Goal: Task Accomplishment & Management: Manage account settings

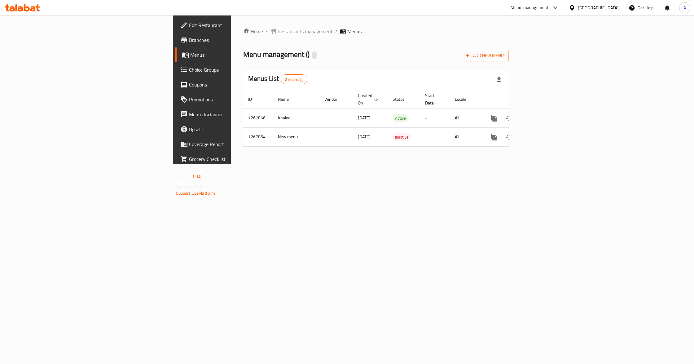
click at [438, 164] on div "Home / Restaurants management / Menus Menu management ( ) Add New Menu Menus Li…" at bounding box center [376, 89] width 290 height 149
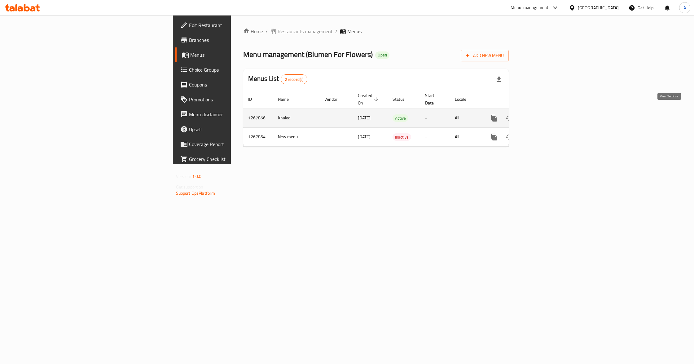
click at [542, 114] on icon "enhanced table" at bounding box center [538, 117] width 7 height 7
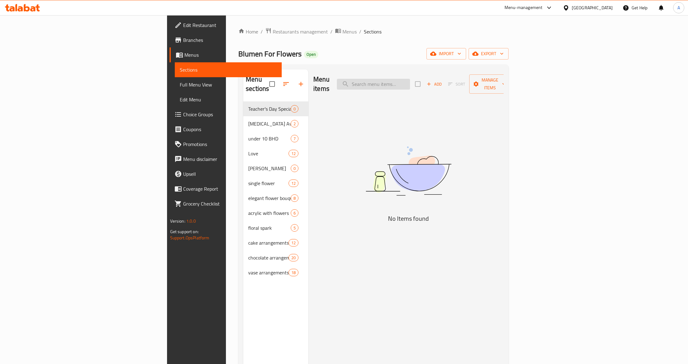
click at [410, 84] on input "search" at bounding box center [373, 84] width 73 height 11
click at [410, 79] on input "search" at bounding box center [373, 84] width 73 height 11
paste input "Button [PERSON_NAME] Flower Green"
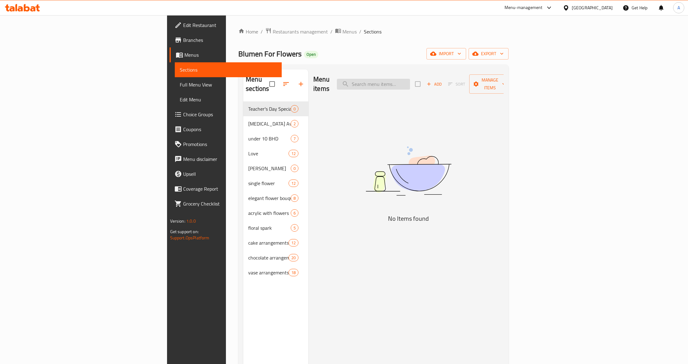
type input "Button [PERSON_NAME] Flower Green"
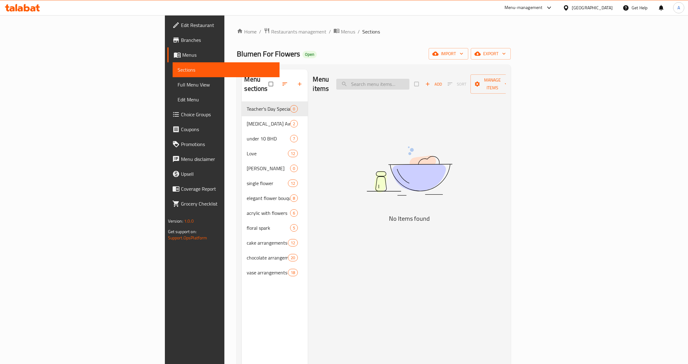
click at [409, 79] on input "search" at bounding box center [372, 84] width 73 height 11
click at [409, 84] on input "search" at bounding box center [372, 84] width 73 height 11
click at [409, 80] on input "search" at bounding box center [372, 84] width 73 height 11
paste input "Button [PERSON_NAME] Flower Green"
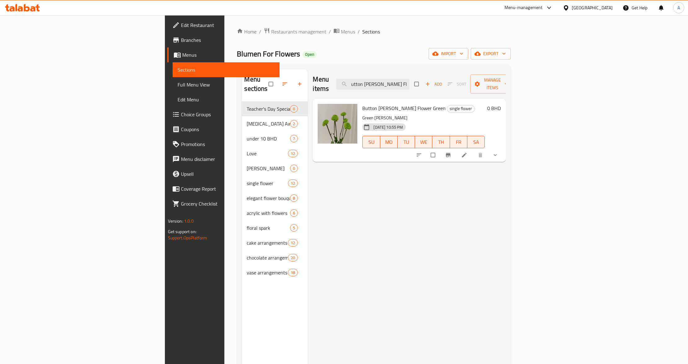
type input "Button [PERSON_NAME] Flower Green"
click at [473, 150] on li at bounding box center [464, 155] width 17 height 10
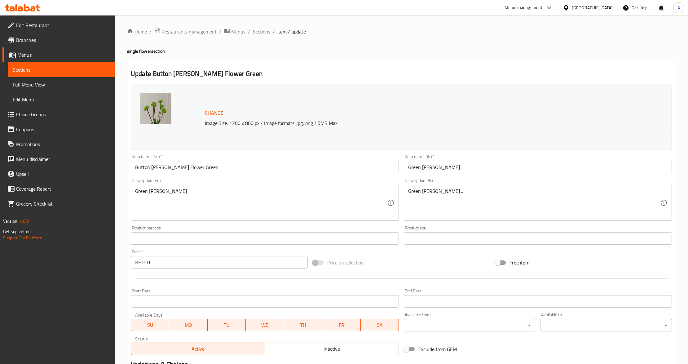
click at [199, 173] on input "Button [PERSON_NAME] Flower Green" at bounding box center [265, 167] width 268 height 12
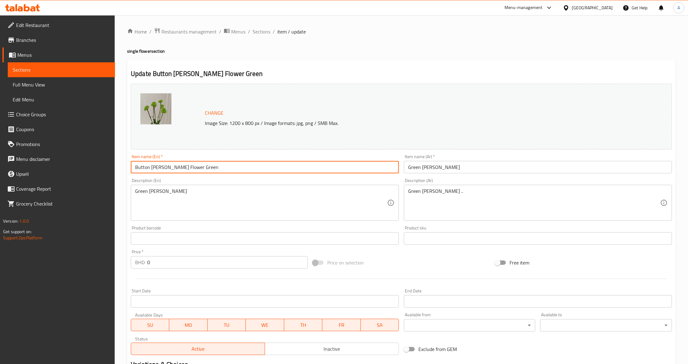
click at [199, 173] on input "Button [PERSON_NAME] Flower Green" at bounding box center [265, 167] width 268 height 12
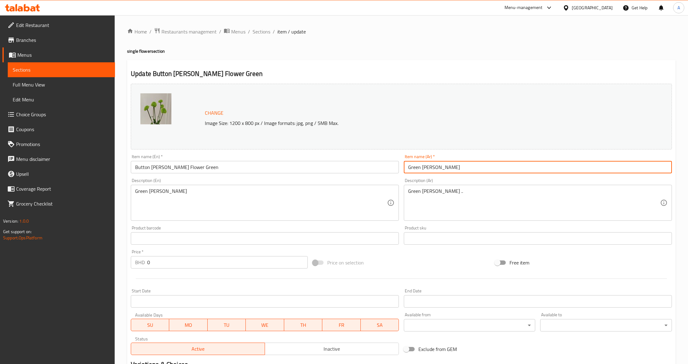
click at [499, 170] on input "Green [PERSON_NAME]" at bounding box center [538, 167] width 268 height 12
paste input "زر زهرة سانتيني الخضراء"
drag, startPoint x: 663, startPoint y: 168, endPoint x: 671, endPoint y: 169, distance: 7.8
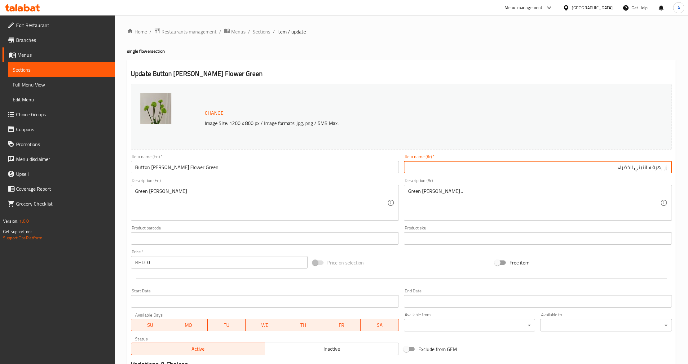
click at [671, 169] on input "زر زهرة سانتيني الخضراء" at bounding box center [538, 167] width 268 height 12
type input "بوتون زهرة سانتيني الخضراء"
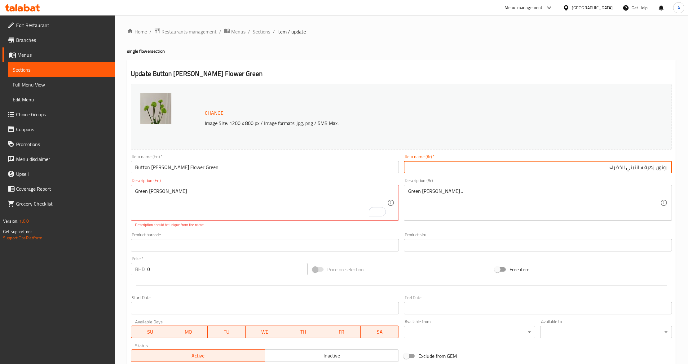
drag, startPoint x: 643, startPoint y: 169, endPoint x: 603, endPoint y: 170, distance: 40.3
click at [603, 170] on input "بوتون زهرة سانتيني الخضراء" at bounding box center [538, 167] width 268 height 12
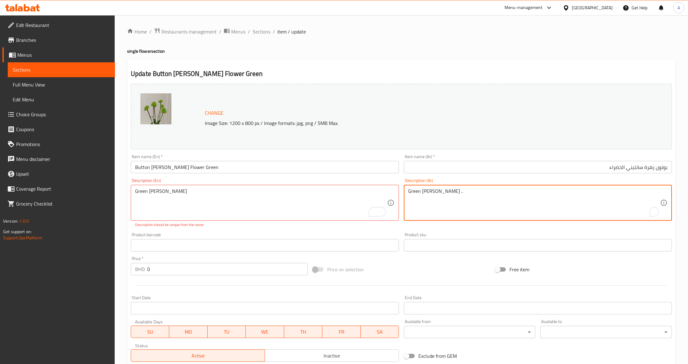
click at [591, 199] on textarea "Green [PERSON_NAME] .." at bounding box center [534, 202] width 252 height 29
paste textarea "سانتيني الخضراء"
drag, startPoint x: 424, startPoint y: 192, endPoint x: 383, endPoint y: 190, distance: 40.6
click at [383, 190] on div "Change Image Size: 1200 x 800 px / Image formats: jpg, png / 5MB Max. Item name…" at bounding box center [401, 222] width 546 height 283
type textarea "سانتيني أخضر"
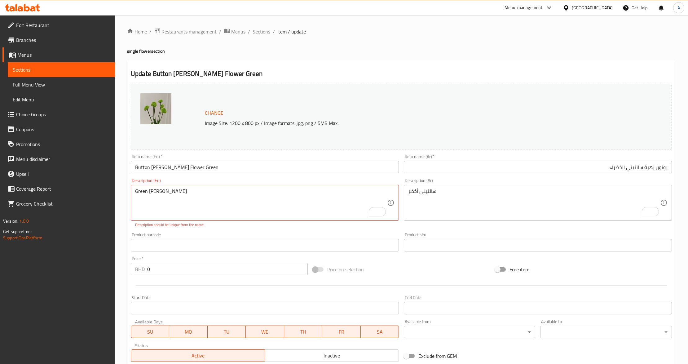
click at [175, 227] on p "Description should be unique from the name." at bounding box center [264, 225] width 259 height 6
click at [187, 233] on div "Product barcode Product barcode" at bounding box center [265, 241] width 268 height 19
type textarea "Green [PERSON_NAME]"
click at [182, 232] on div "Product barcode Product barcode" at bounding box center [265, 241] width 268 height 19
click at [379, 231] on div "Product barcode Product barcode" at bounding box center [264, 242] width 273 height 24
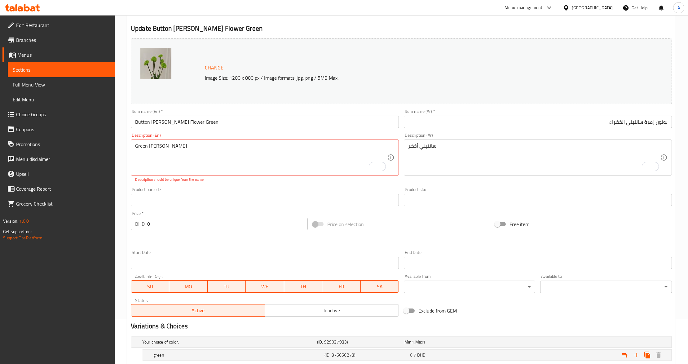
scroll to position [177, 0]
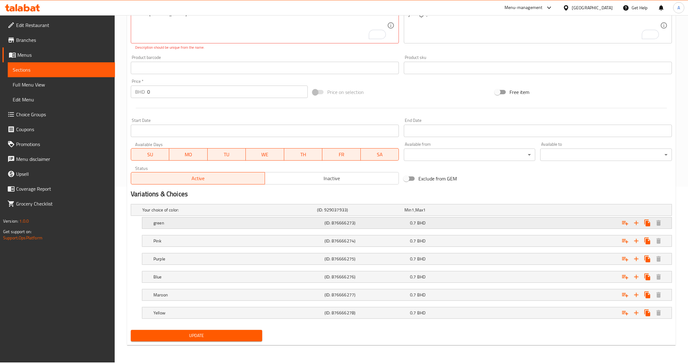
click at [237, 226] on h5 "green" at bounding box center [237, 223] width 169 height 6
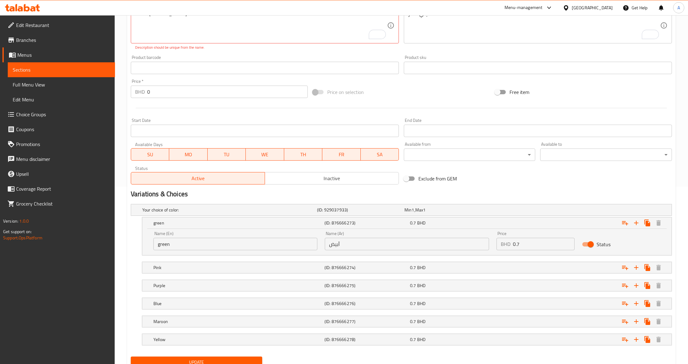
click at [349, 246] on input "أبيض" at bounding box center [407, 244] width 164 height 12
click at [338, 242] on input "أبيض" at bounding box center [407, 244] width 164 height 12
drag, startPoint x: 337, startPoint y: 244, endPoint x: 326, endPoint y: 246, distance: 11.2
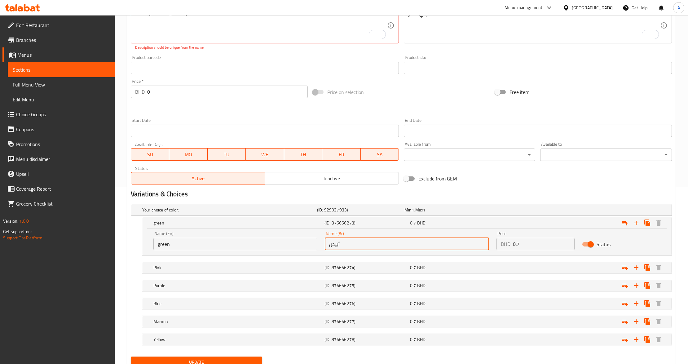
click at [326, 246] on input "أبيض" at bounding box center [407, 244] width 164 height 12
type input "أخضر"
click at [313, 268] on h5 "Pink" at bounding box center [237, 267] width 169 height 6
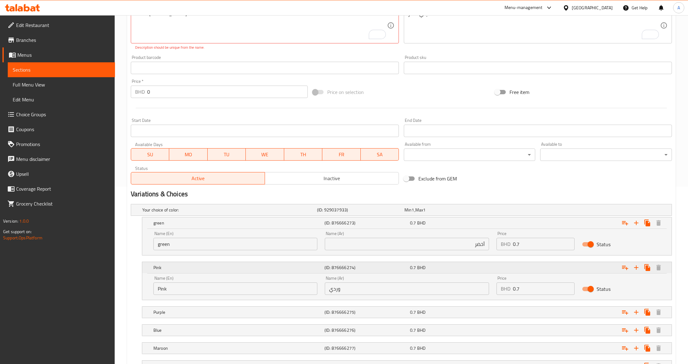
scroll to position [230, 0]
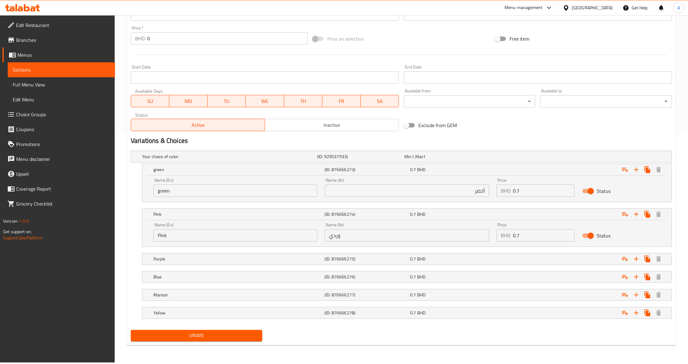
click at [220, 334] on span "Update" at bounding box center [196, 335] width 121 height 8
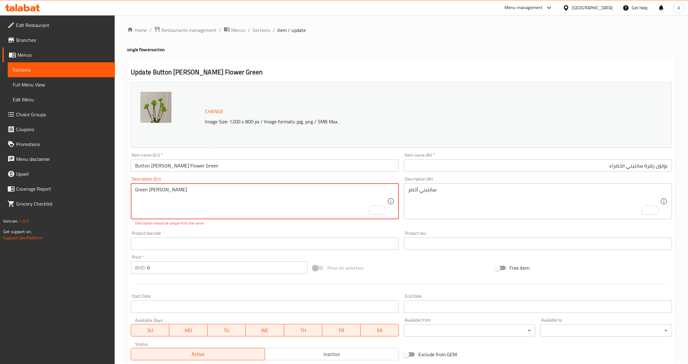
scroll to position [0, 0]
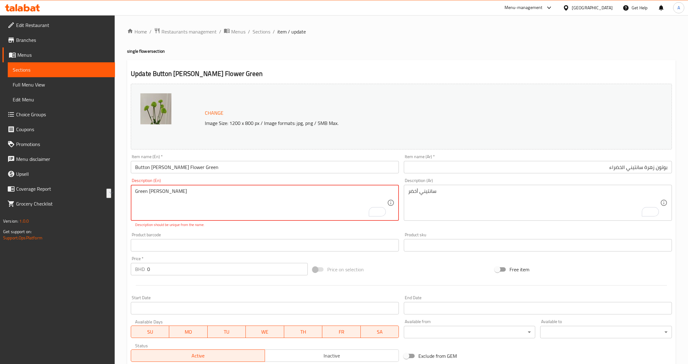
drag, startPoint x: 174, startPoint y: 194, endPoint x: 135, endPoint y: 190, distance: 38.7
click at [135, 190] on textarea "Green [PERSON_NAME]" at bounding box center [261, 202] width 252 height 29
click at [122, 223] on div "Home / Restaurants management / Menus / Sections / item / update single flower …" at bounding box center [401, 303] width 573 height 577
click at [148, 204] on textarea "Green [PERSON_NAME]" at bounding box center [261, 202] width 252 height 29
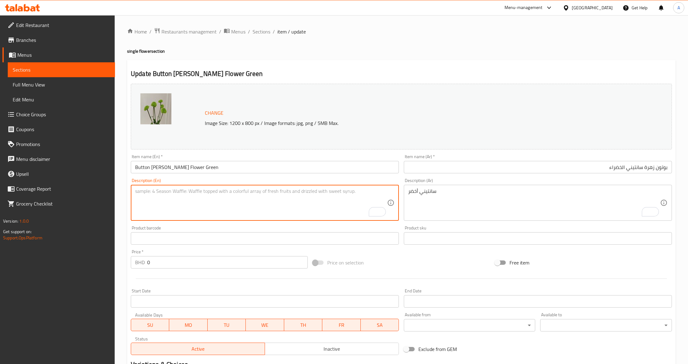
paste textarea "Green [PERSON_NAME]"
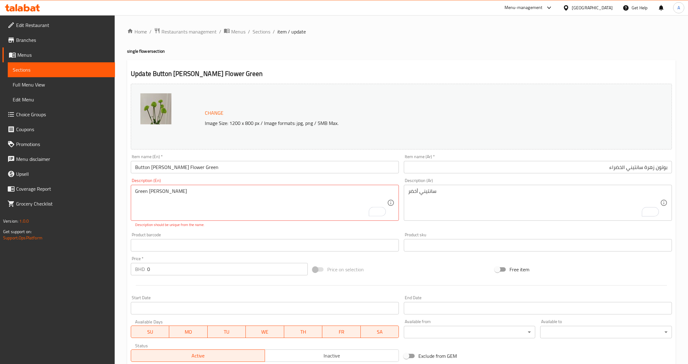
click at [134, 193] on div "Green [PERSON_NAME] Description (En)" at bounding box center [265, 203] width 268 height 36
click at [180, 233] on div "Product barcode Product barcode" at bounding box center [265, 241] width 268 height 19
click at [212, 221] on div "Description (En) Green [PERSON_NAME]..... Description (En) Description should b…" at bounding box center [265, 202] width 268 height 49
click at [215, 232] on div "Product barcode Product barcode" at bounding box center [264, 242] width 273 height 24
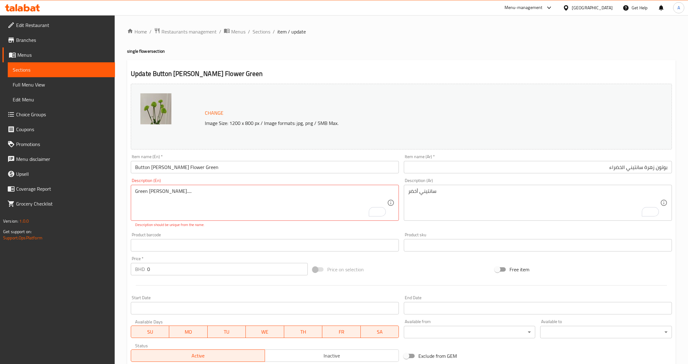
drag, startPoint x: 163, startPoint y: 188, endPoint x: 183, endPoint y: 187, distance: 20.8
click at [183, 187] on div "Green [PERSON_NAME]..... Description (En)" at bounding box center [265, 203] width 268 height 36
click at [180, 189] on textarea "Green [PERSON_NAME]....." at bounding box center [261, 202] width 252 height 29
click at [161, 200] on textarea "Green [PERSON_NAME]" at bounding box center [261, 202] width 252 height 29
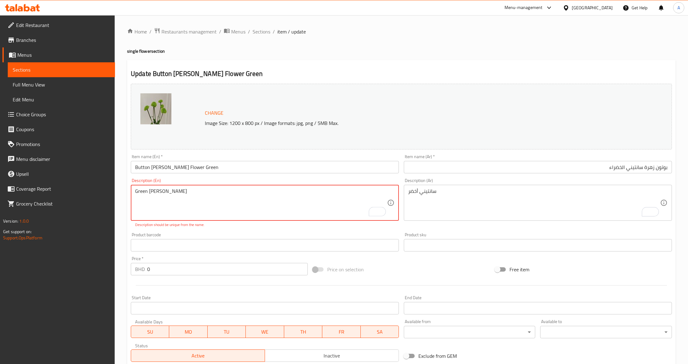
click at [161, 200] on textarea "Green [PERSON_NAME]" at bounding box center [261, 202] width 252 height 29
click at [148, 193] on textarea "Green [PERSON_NAME]" at bounding box center [261, 202] width 252 height 29
click at [133, 195] on div "Green [PERSON_NAME] Description (En)" at bounding box center [265, 203] width 268 height 36
click at [134, 191] on div "Green [PERSON_NAME] Description (En)" at bounding box center [265, 203] width 268 height 36
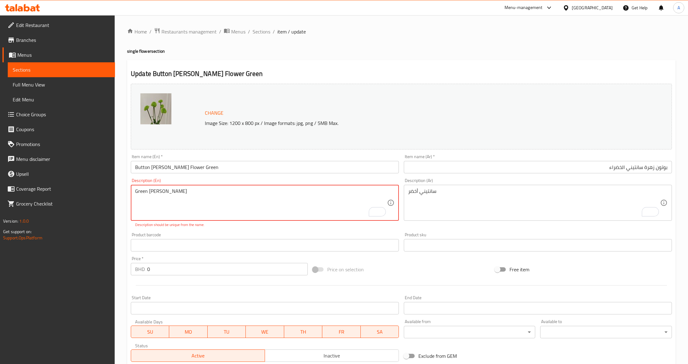
click at [137, 191] on textarea "Green [PERSON_NAME]" at bounding box center [261, 202] width 252 height 29
click at [147, 232] on div "Product barcode Product barcode" at bounding box center [264, 242] width 273 height 24
click at [381, 231] on div "Product barcode Product barcode" at bounding box center [264, 242] width 273 height 24
click at [194, 232] on div "Product barcode Product barcode" at bounding box center [265, 241] width 268 height 19
click at [230, 217] on textarea "Green [PERSON_NAME]" at bounding box center [261, 202] width 252 height 29
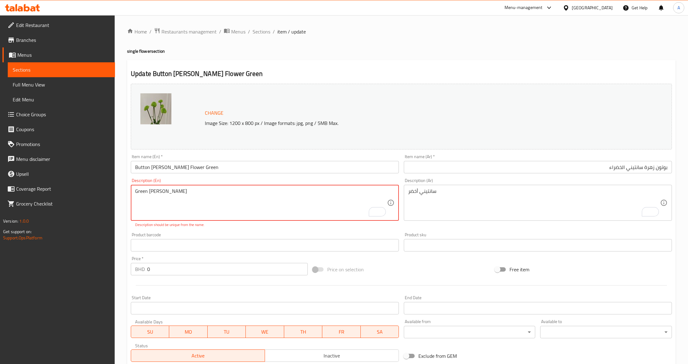
click at [230, 216] on textarea "Green [PERSON_NAME]" at bounding box center [261, 202] width 252 height 29
click at [227, 226] on p "Description should be unique from the name." at bounding box center [264, 225] width 259 height 6
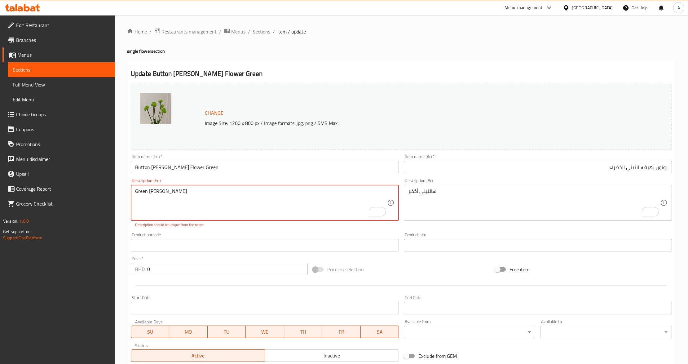
click at [218, 199] on textarea "Green [PERSON_NAME]" at bounding box center [261, 202] width 252 height 29
click at [149, 195] on textarea "Green [PERSON_NAME]" at bounding box center [261, 202] width 252 height 29
click at [142, 191] on textarea "Green [PERSON_NAME]" at bounding box center [261, 202] width 252 height 29
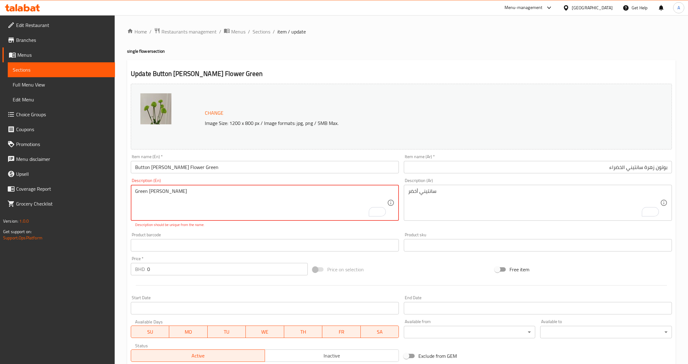
click at [188, 189] on textarea "Green [PERSON_NAME]" at bounding box center [261, 202] width 252 height 29
paste textarea "Green"
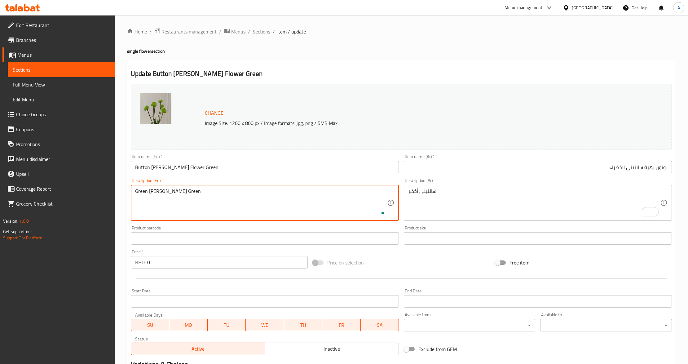
click at [141, 191] on textarea "Green [PERSON_NAME] Green" at bounding box center [261, 202] width 252 height 29
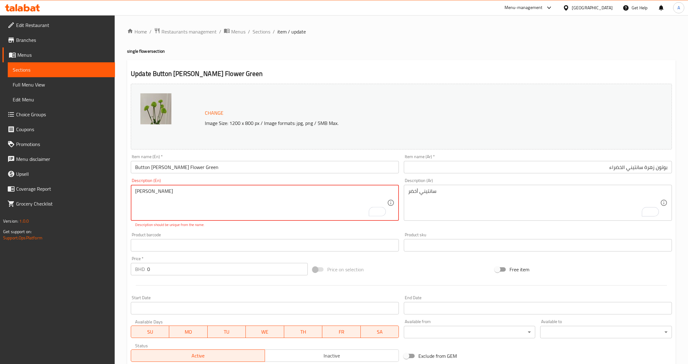
type textarea "[PERSON_NAME]"
click at [126, 228] on div "Home / Restaurants management / Menus / Sections / item / update single flower …" at bounding box center [401, 303] width 573 height 577
click at [151, 192] on textarea "[PERSON_NAME]" at bounding box center [261, 202] width 252 height 29
click at [175, 234] on div "Product barcode Product barcode" at bounding box center [265, 241] width 268 height 19
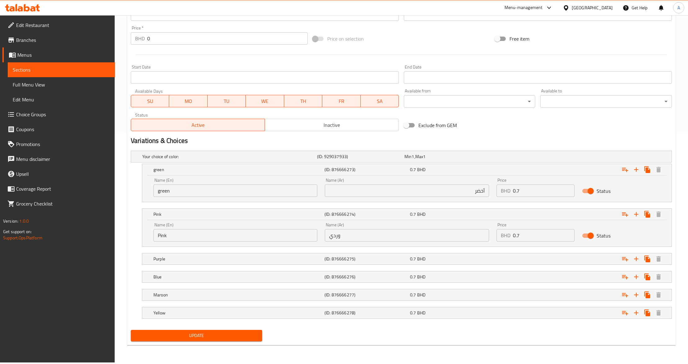
click at [164, 332] on button "Update" at bounding box center [196, 335] width 131 height 11
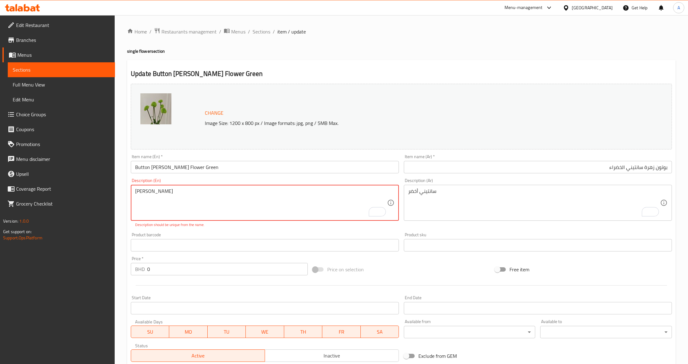
click at [163, 214] on textarea "[PERSON_NAME]" at bounding box center [261, 202] width 252 height 29
click at [158, 192] on textarea "[PERSON_NAME]" at bounding box center [261, 202] width 252 height 29
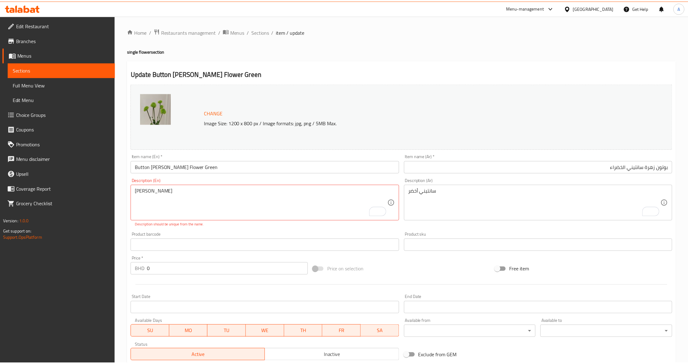
scroll to position [230, 0]
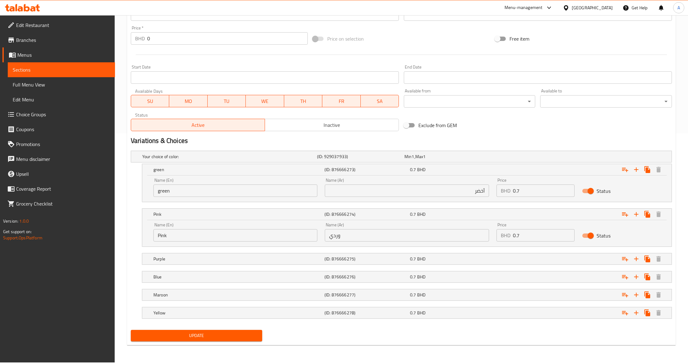
click at [226, 144] on h2 "Variations & Choices" at bounding box center [401, 140] width 541 height 9
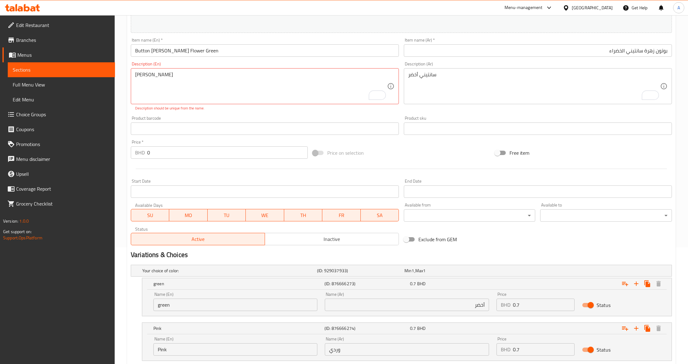
scroll to position [0, 0]
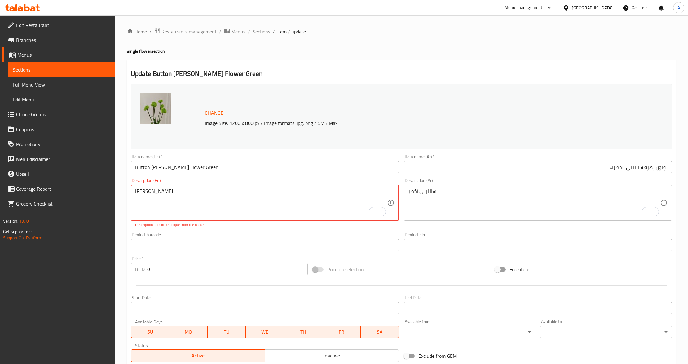
click at [169, 195] on textarea "[PERSON_NAME]" at bounding box center [261, 202] width 252 height 29
click at [185, 169] on input "Button [PERSON_NAME] Flower Green" at bounding box center [265, 167] width 268 height 12
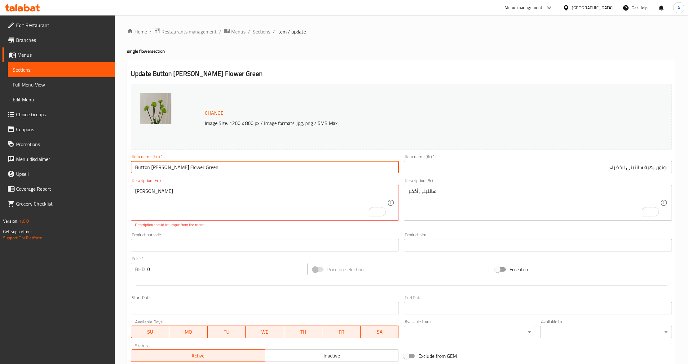
click at [185, 169] on input "Button [PERSON_NAME] Flower Green" at bounding box center [265, 167] width 268 height 12
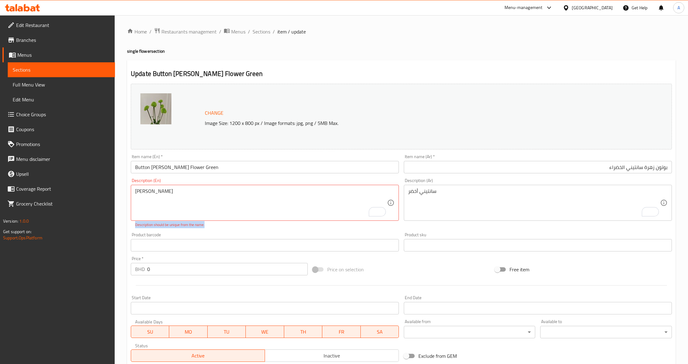
drag, startPoint x: 135, startPoint y: 226, endPoint x: 209, endPoint y: 228, distance: 74.4
click at [209, 228] on div "Description (En) [PERSON_NAME] Green Description (En) Description should be uni…" at bounding box center [264, 203] width 273 height 54
click at [182, 199] on textarea "[PERSON_NAME]" at bounding box center [261, 202] width 252 height 29
click at [166, 195] on textarea "[PERSON_NAME]" at bounding box center [261, 202] width 252 height 29
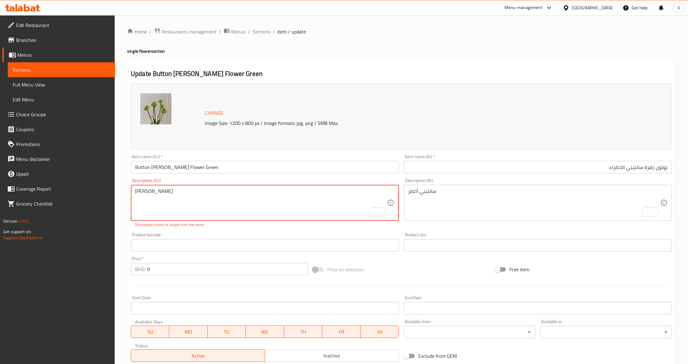
click at [166, 195] on textarea "[PERSON_NAME]" at bounding box center [261, 202] width 252 height 29
click at [158, 204] on textarea "[PERSON_NAME]" at bounding box center [261, 202] width 252 height 29
click at [173, 196] on textarea "[PERSON_NAME]" at bounding box center [261, 202] width 252 height 29
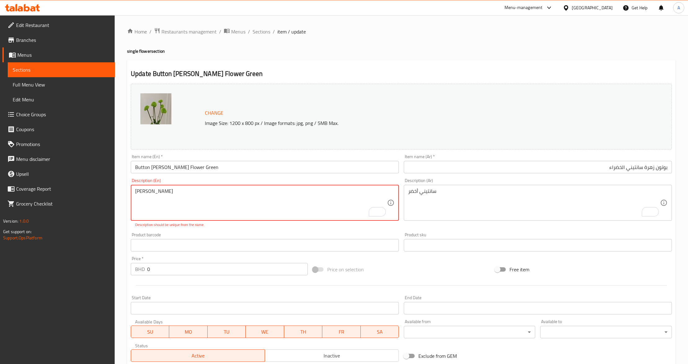
click at [164, 232] on div "Product barcode Product barcode" at bounding box center [264, 242] width 273 height 24
click at [167, 195] on textarea "[PERSON_NAME]" at bounding box center [261, 202] width 252 height 29
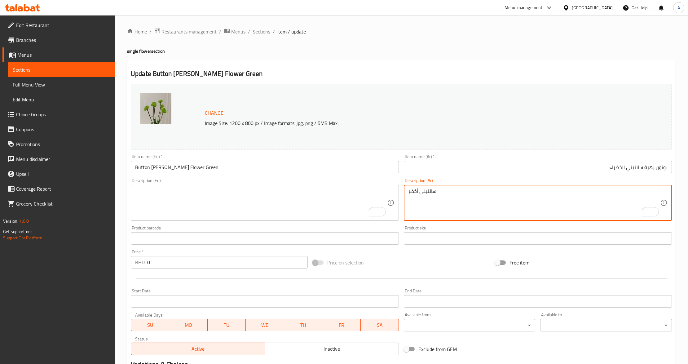
click at [432, 199] on textarea "سانتيني أخضر" at bounding box center [534, 202] width 252 height 29
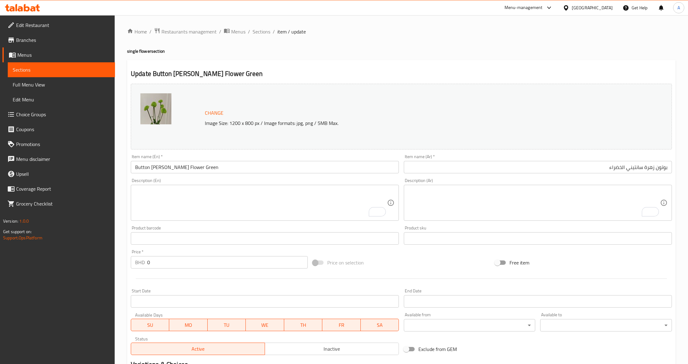
click at [433, 260] on div "Price on selection" at bounding box center [401, 262] width 182 height 17
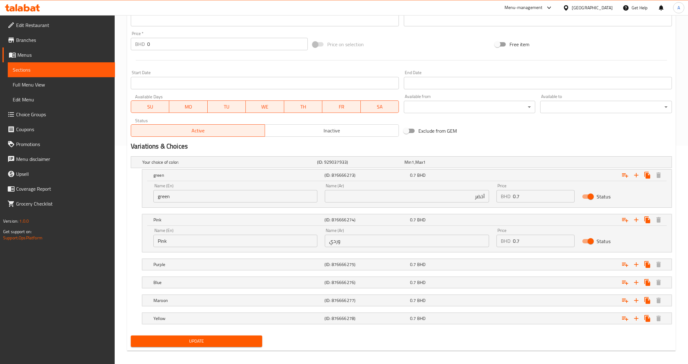
scroll to position [223, 0]
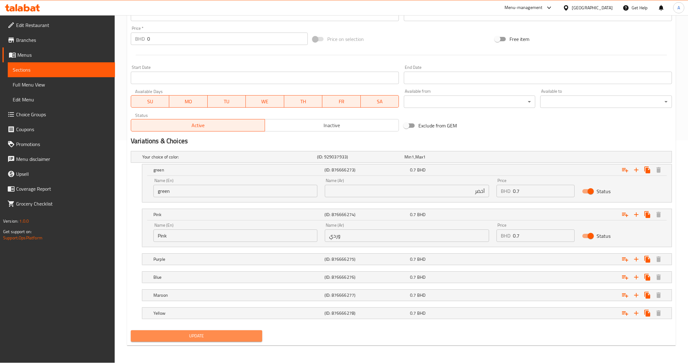
click at [170, 339] on span "Update" at bounding box center [196, 336] width 121 height 8
click at [212, 331] on button "Update" at bounding box center [196, 335] width 131 height 11
